Goal: Task Accomplishment & Management: Complete application form

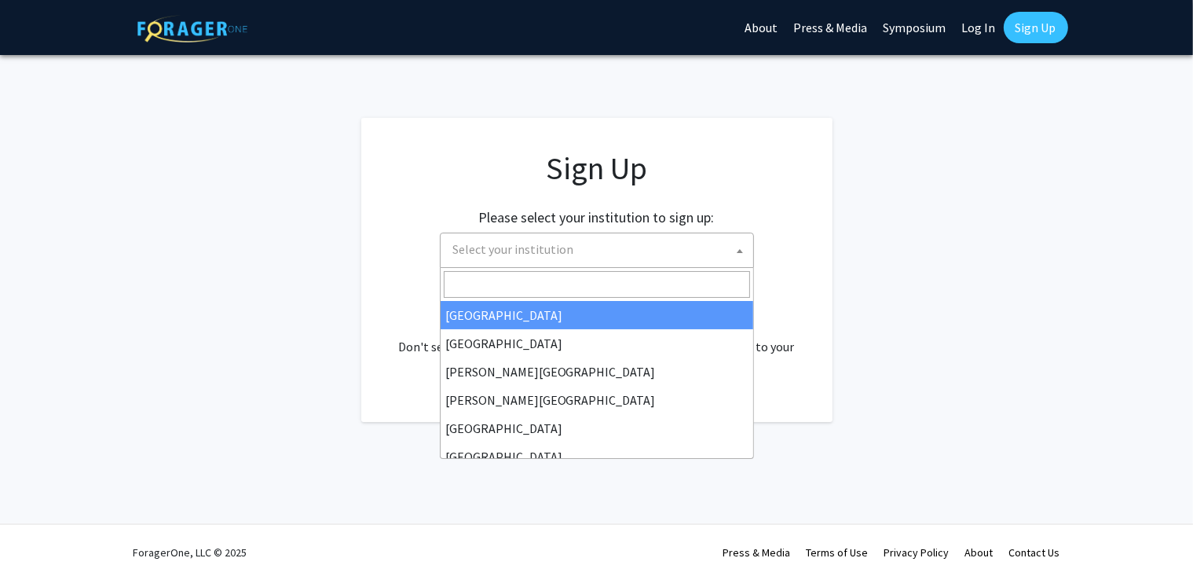
click at [735, 246] on span "Select your institution" at bounding box center [597, 250] width 314 height 35
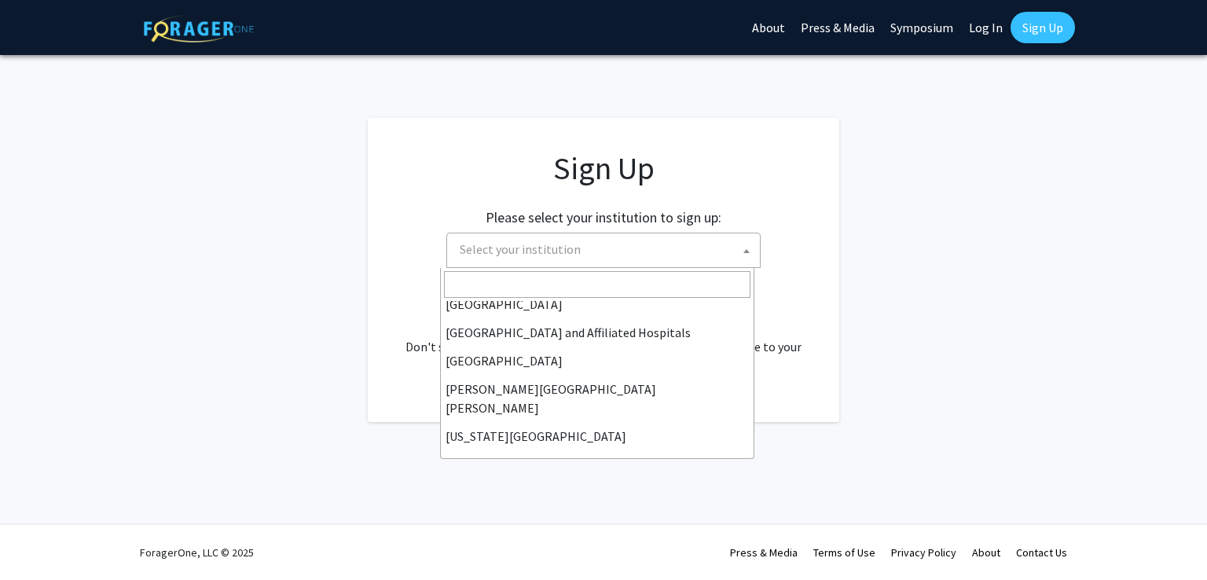
scroll to position [247, 0]
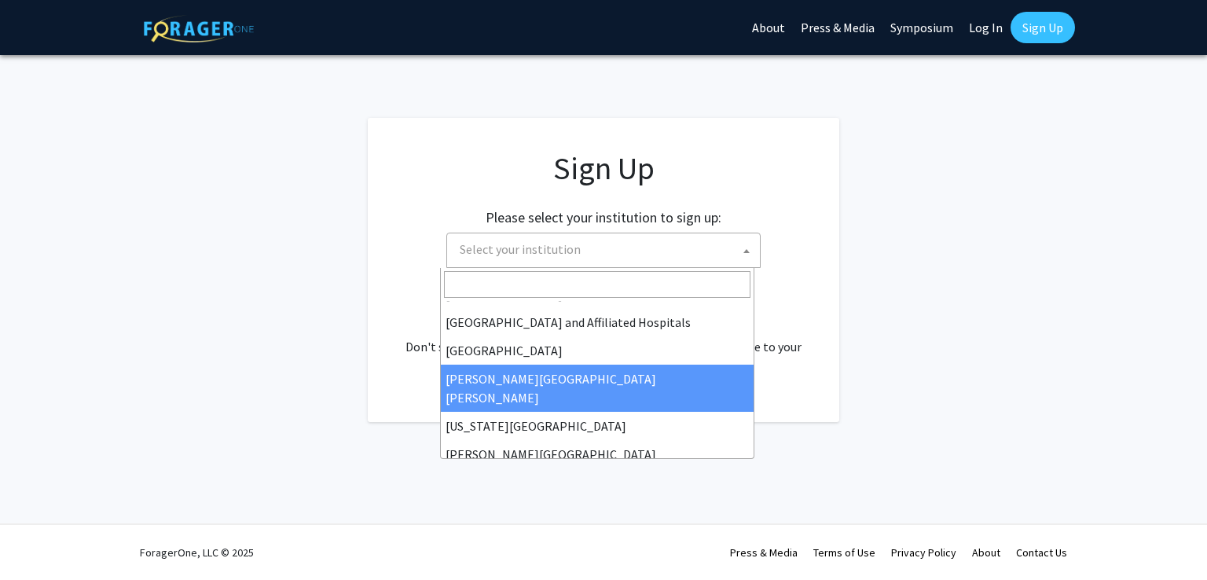
select select "1"
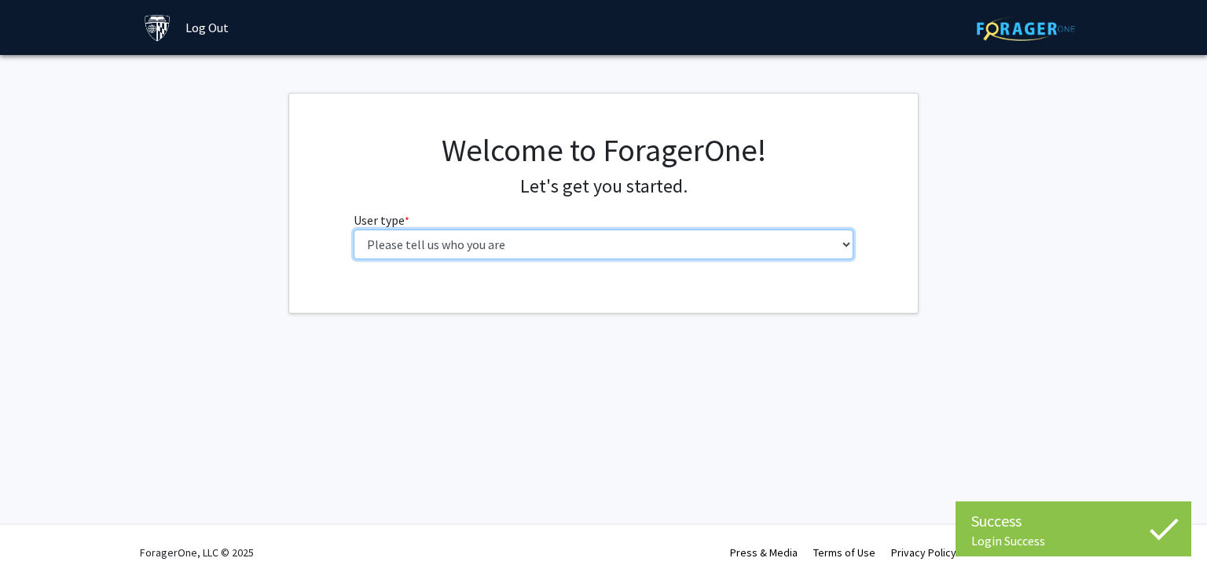
click at [603, 249] on select "Please tell us who you are Undergraduate Student Master's Student Doctoral Cand…" at bounding box center [604, 244] width 500 height 30
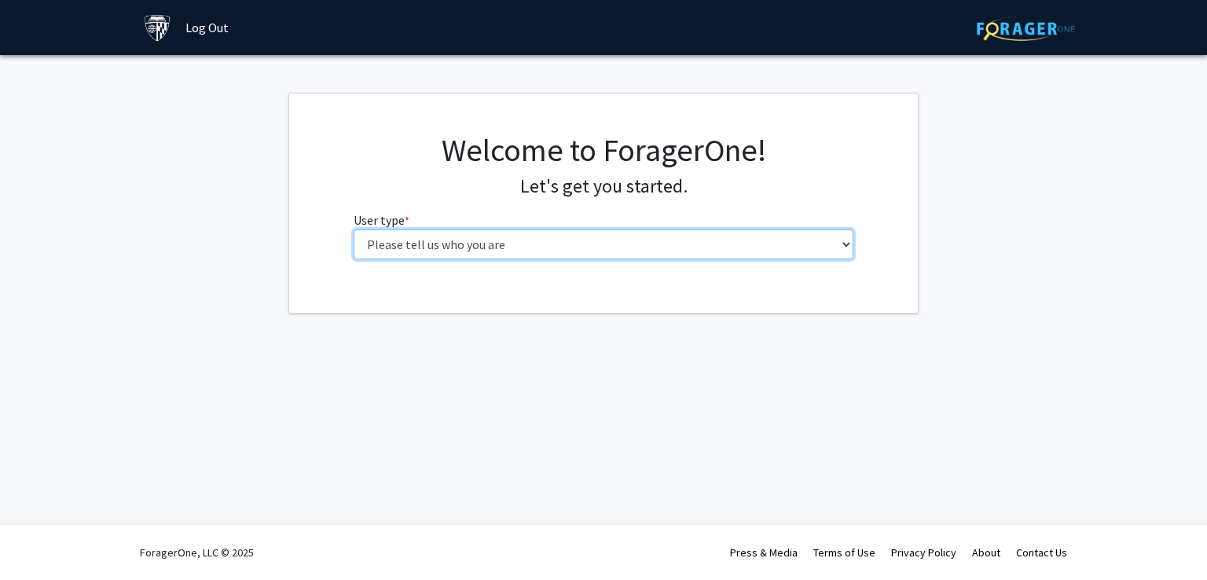
select select "1: undergrad"
click at [354, 229] on select "Please tell us who you are Undergraduate Student Master's Student Doctoral Cand…" at bounding box center [604, 244] width 500 height 30
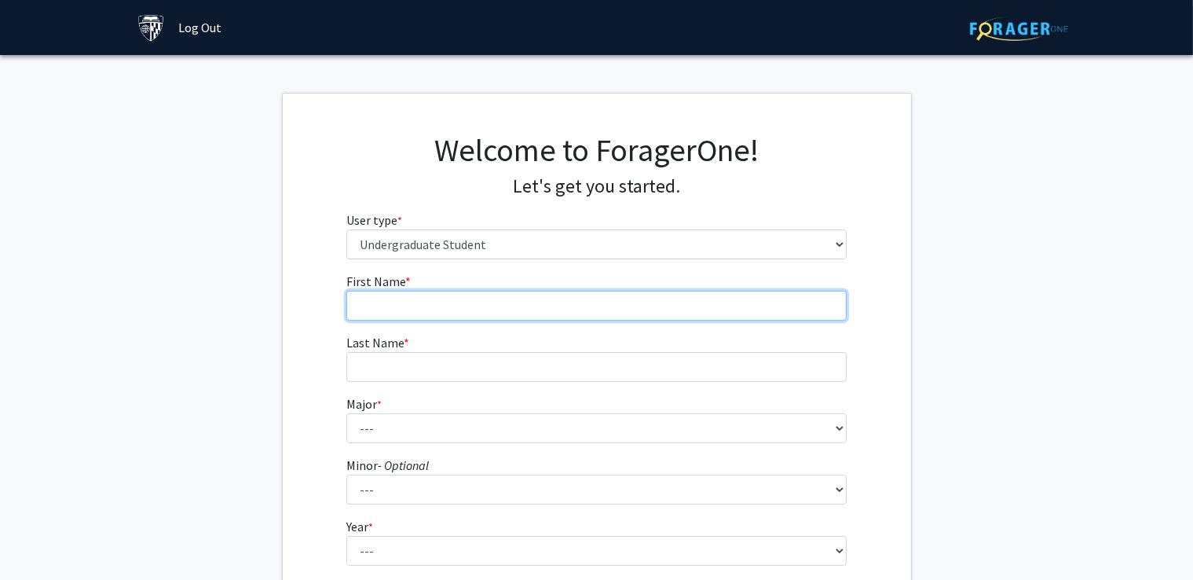
click at [548, 298] on input "First Name * required" at bounding box center [596, 306] width 500 height 30
type input "[PERSON_NAME]"
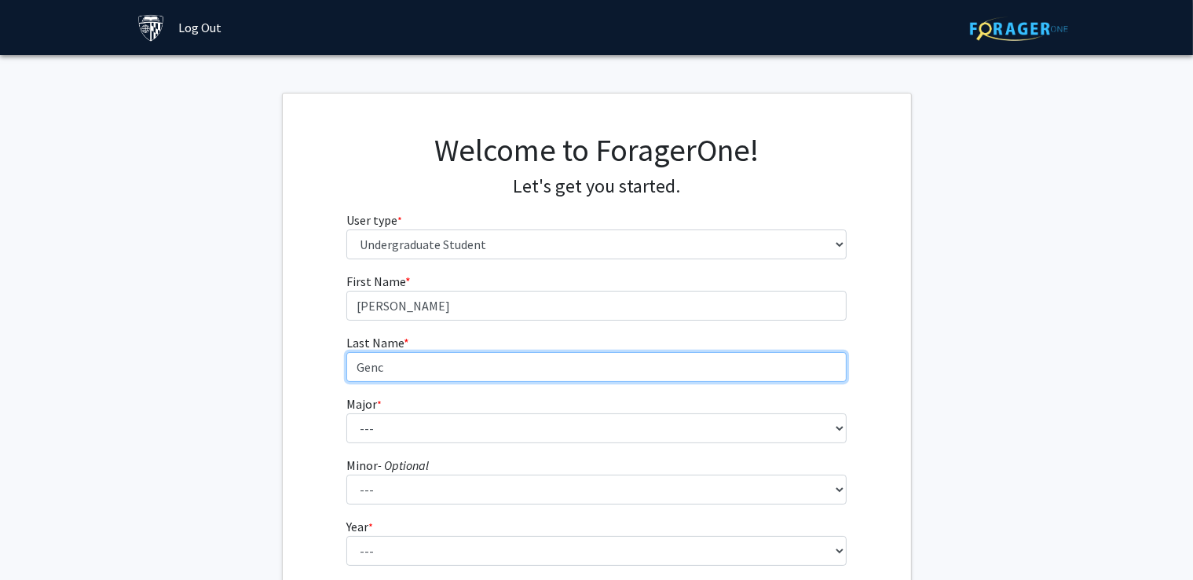
type input "Genc"
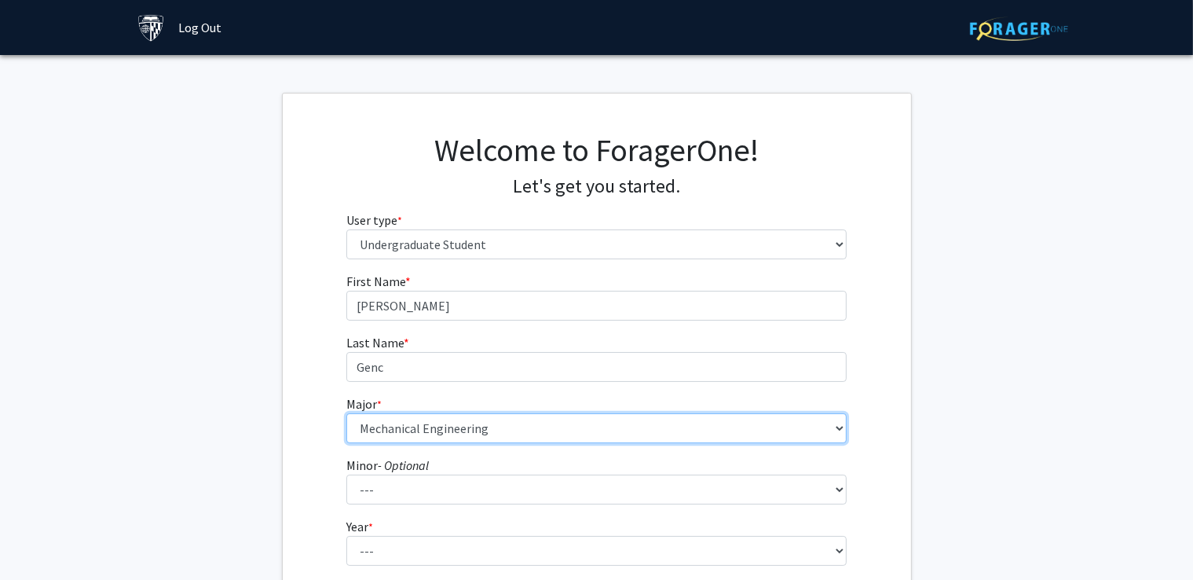
select select "40: 54"
click at [533, 430] on select "--- Africana Studies Anthropology Applied Mathematics & Statistics Archaeology …" at bounding box center [596, 428] width 500 height 30
click at [346, 413] on select "--- Africana Studies Anthropology Applied Mathematics & Statistics Archaeology …" at bounding box center [596, 428] width 500 height 30
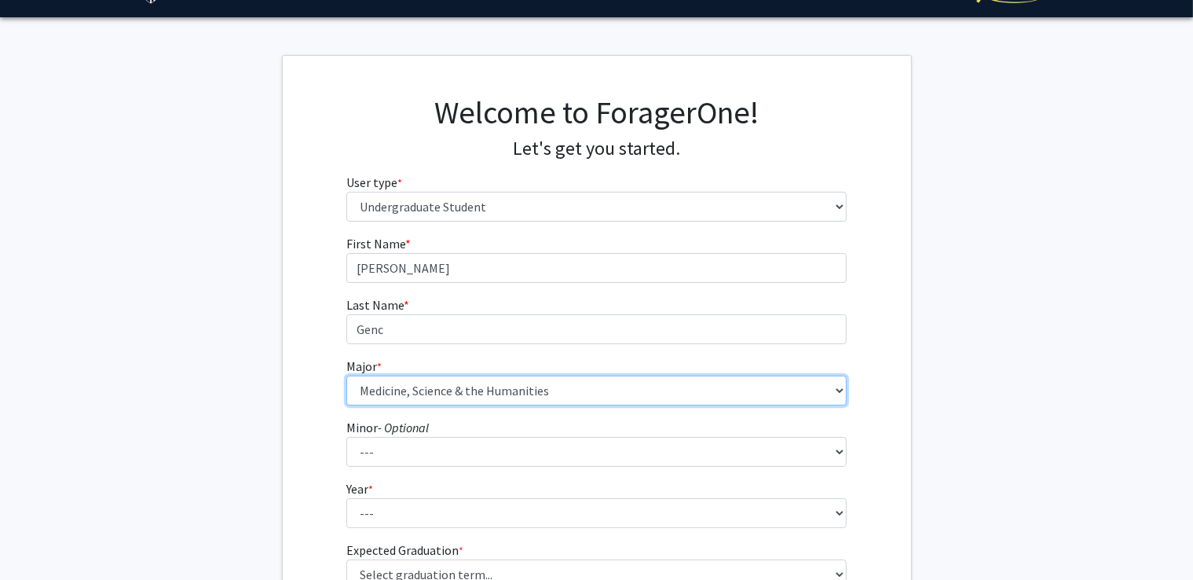
scroll to position [44, 0]
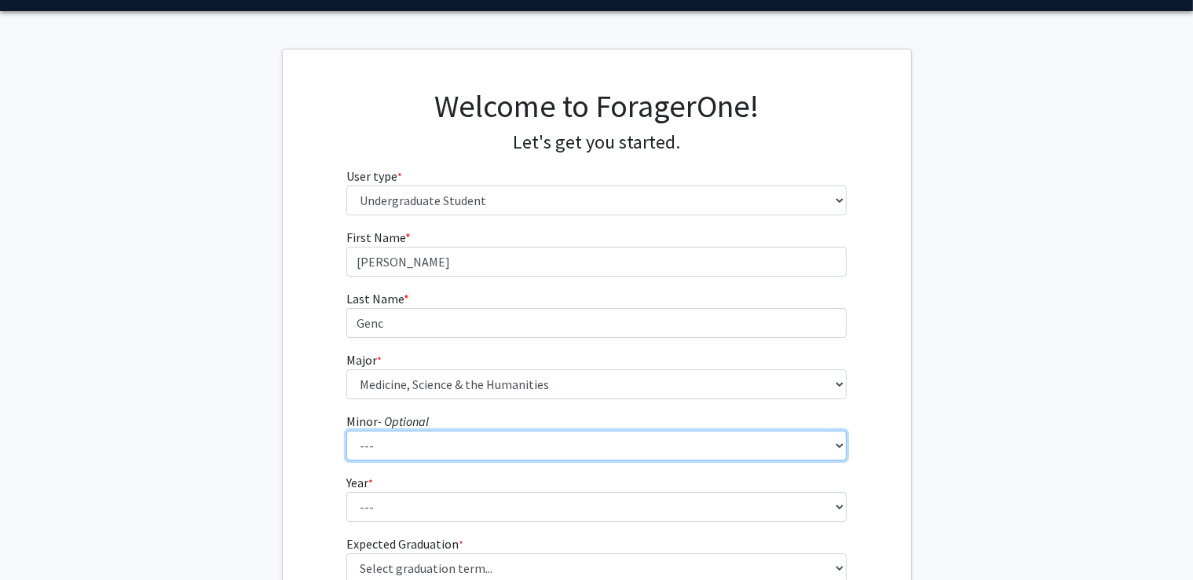
click at [400, 440] on select "--- Accounting and Financial Management Africana Studies Anthropology Applied M…" at bounding box center [596, 446] width 500 height 30
click at [405, 441] on select "--- Accounting and Financial Management Africana Studies Anthropology Applied M…" at bounding box center [596, 446] width 500 height 30
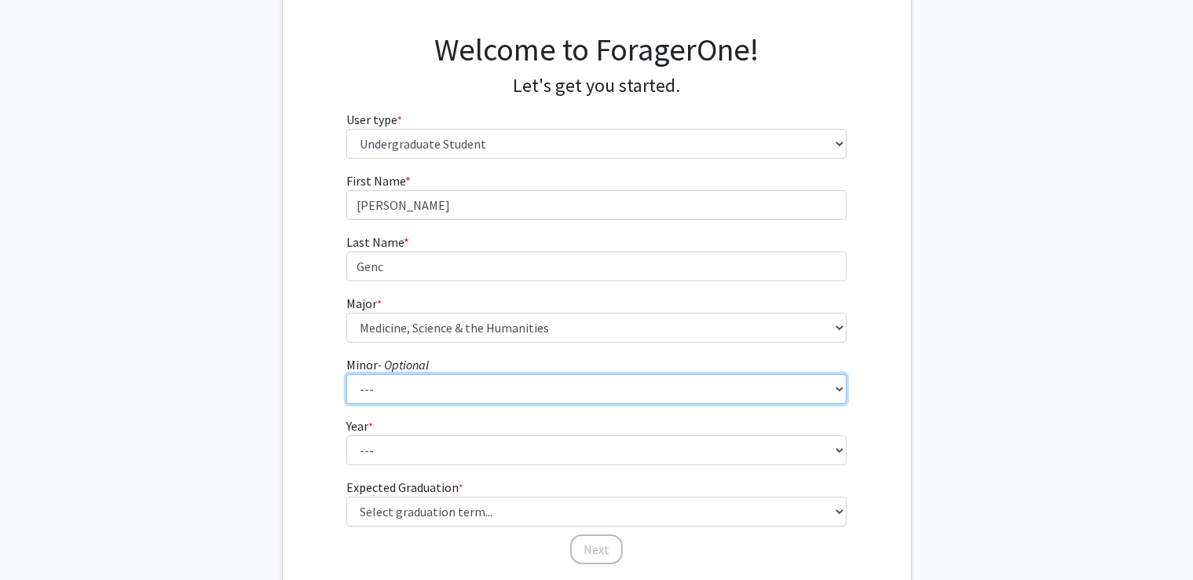
scroll to position [101, 0]
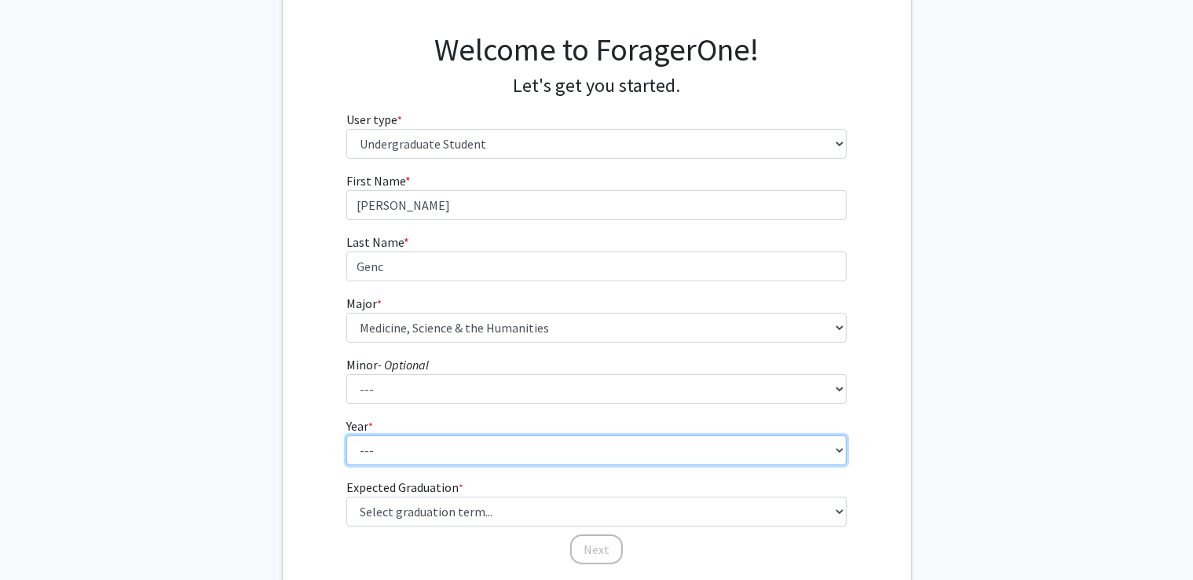
click at [405, 440] on select "--- First-year Sophomore Junior Senior Postbaccalaureate Certificate" at bounding box center [596, 450] width 500 height 30
select select "4: senior"
click at [346, 435] on select "--- First-year Sophomore Junior Senior Postbaccalaureate Certificate" at bounding box center [596, 450] width 500 height 30
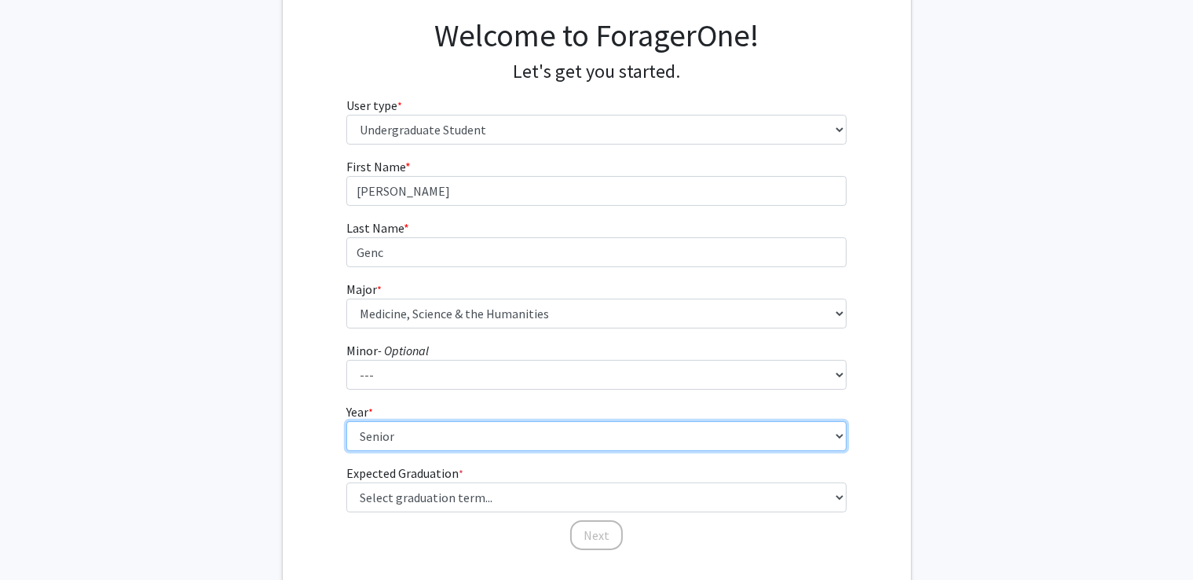
scroll to position [119, 0]
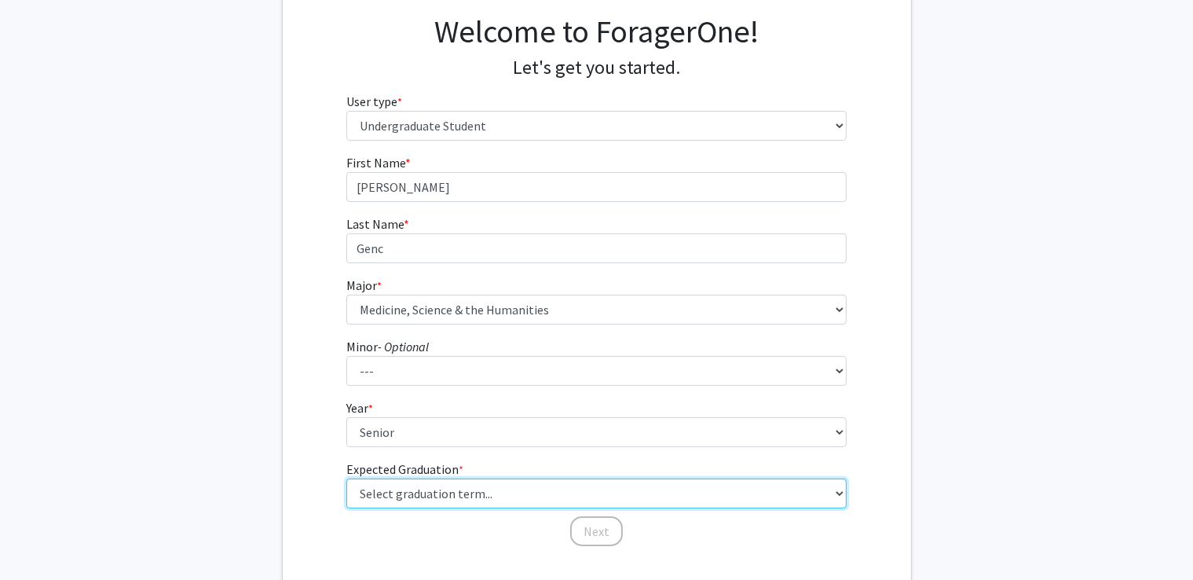
click at [405, 489] on select "Select graduation term... Spring 2025 Summer 2025 Fall 2025 Winter 2025 Spring …" at bounding box center [596, 493] width 500 height 30
click at [449, 494] on select "Select graduation term... Spring 2025 Summer 2025 Fall 2025 Winter 2025 Spring …" at bounding box center [596, 493] width 500 height 30
click at [446, 493] on select "Select graduation term... Spring 2025 Summer 2025 Fall 2025 Winter 2025 Spring …" at bounding box center [596, 493] width 500 height 30
select select "4: winter_2025"
click at [346, 478] on select "Select graduation term... Spring 2025 Summer 2025 Fall 2025 Winter 2025 Spring …" at bounding box center [596, 493] width 500 height 30
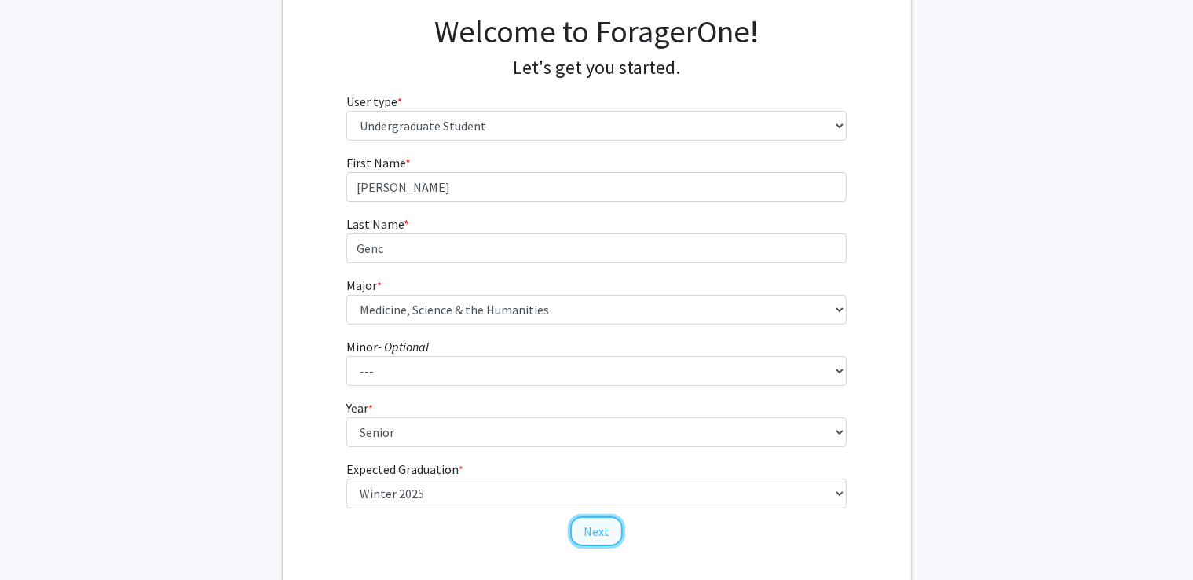
click at [578, 530] on button "Next" at bounding box center [596, 531] width 53 height 30
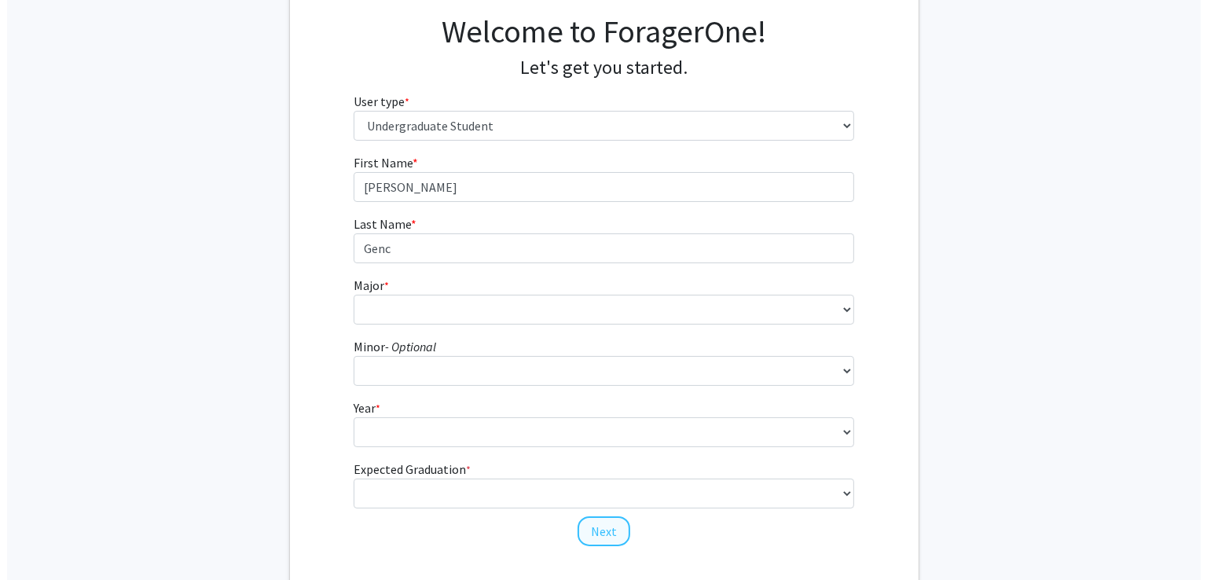
scroll to position [0, 0]
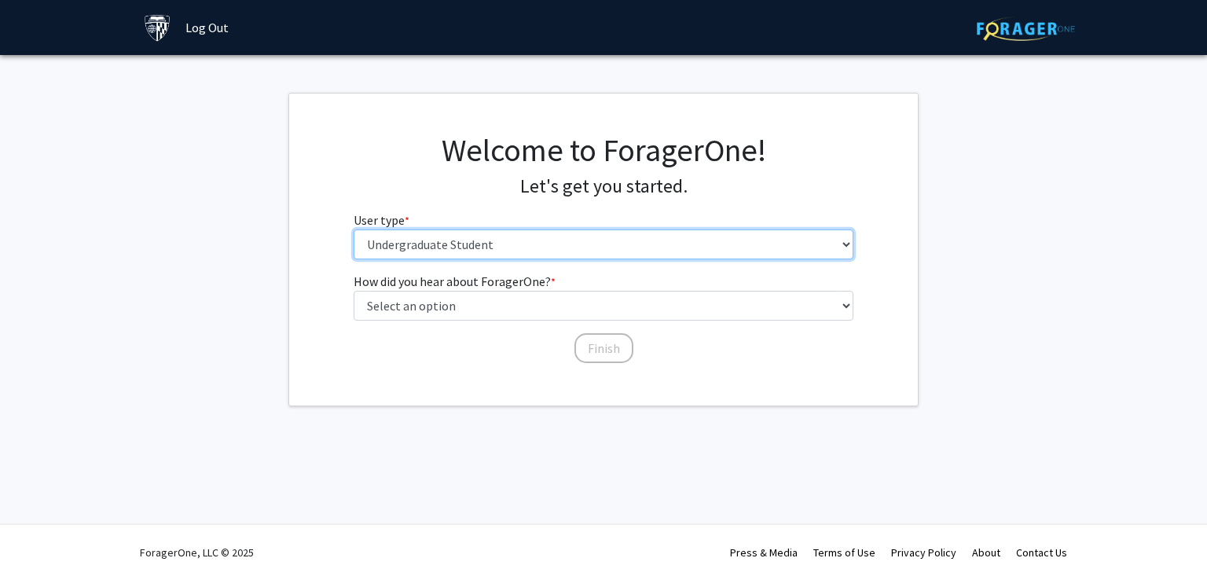
click at [485, 240] on select "Please tell us who you are Undergraduate Student Master's Student Doctoral Cand…" at bounding box center [604, 244] width 500 height 30
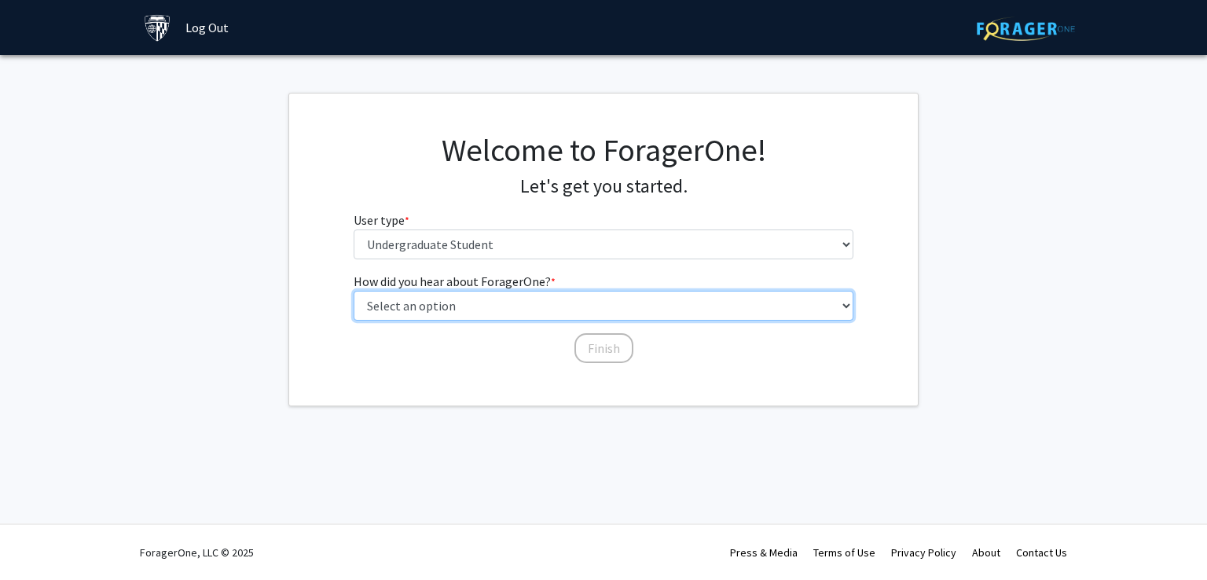
click at [476, 295] on select "Select an option Peer/student recommendation Faculty/staff recommendation Unive…" at bounding box center [604, 306] width 500 height 30
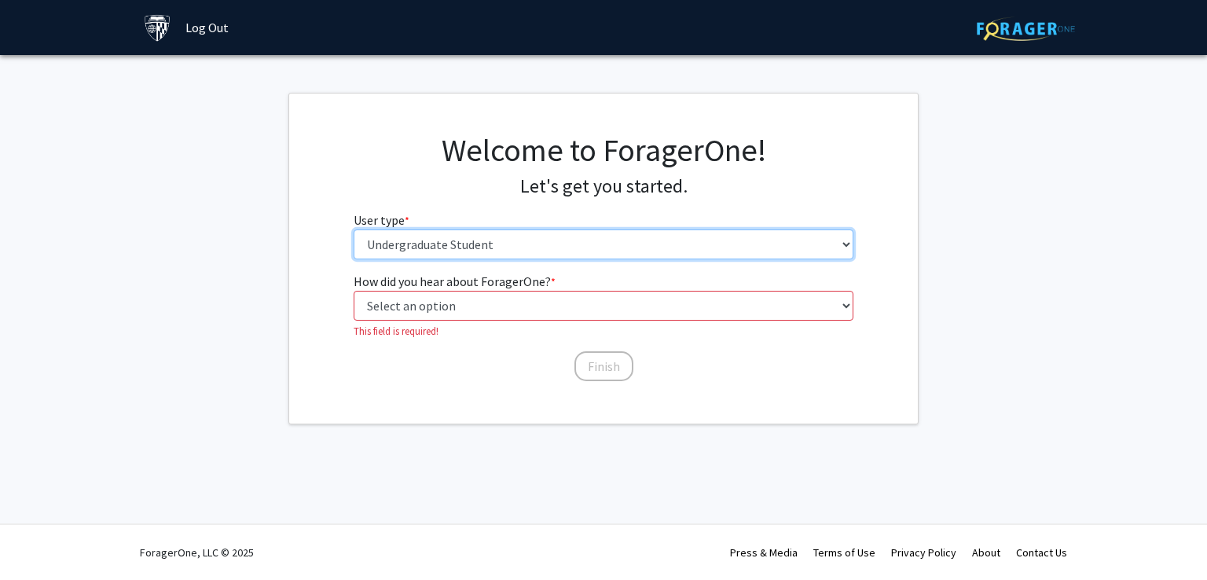
click at [470, 258] on select "Please tell us who you are Undergraduate Student Master's Student Doctoral Cand…" at bounding box center [604, 244] width 500 height 30
